Goal: Entertainment & Leisure: Consume media (video, audio)

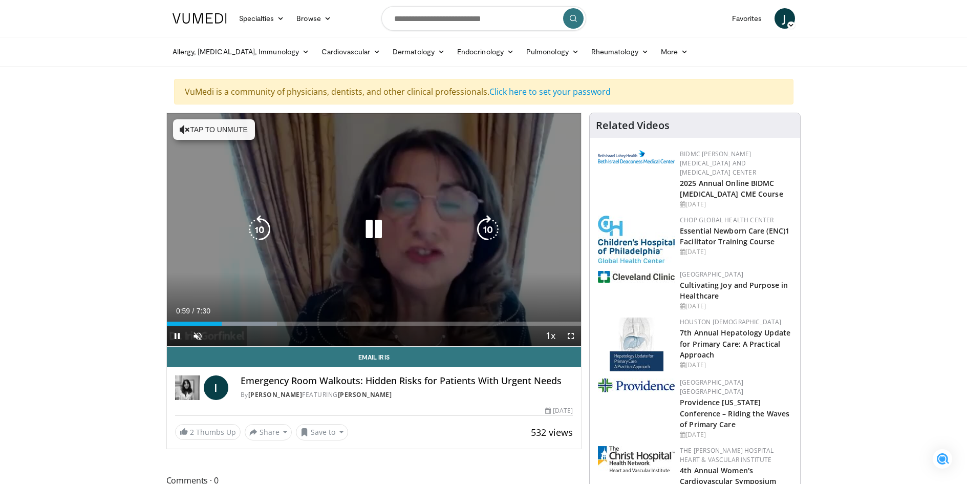
click at [213, 130] on button "Tap to unmute" at bounding box center [214, 129] width 82 height 20
click at [489, 218] on icon "Video Player" at bounding box center [487, 229] width 29 height 29
click at [258, 219] on icon "Video Player" at bounding box center [259, 229] width 29 height 29
click at [258, 222] on icon "Video Player" at bounding box center [259, 229] width 29 height 29
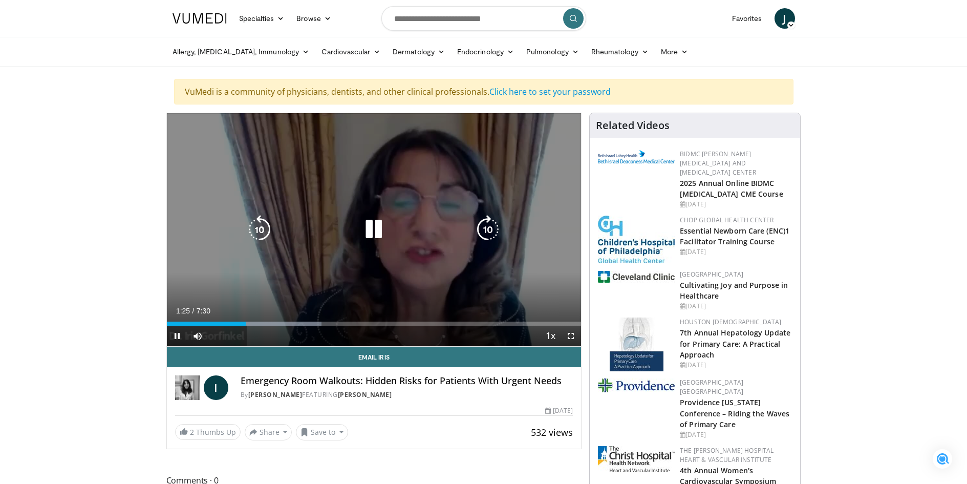
click at [381, 229] on icon "Video Player" at bounding box center [373, 229] width 29 height 29
